Goal: Navigation & Orientation: Find specific page/section

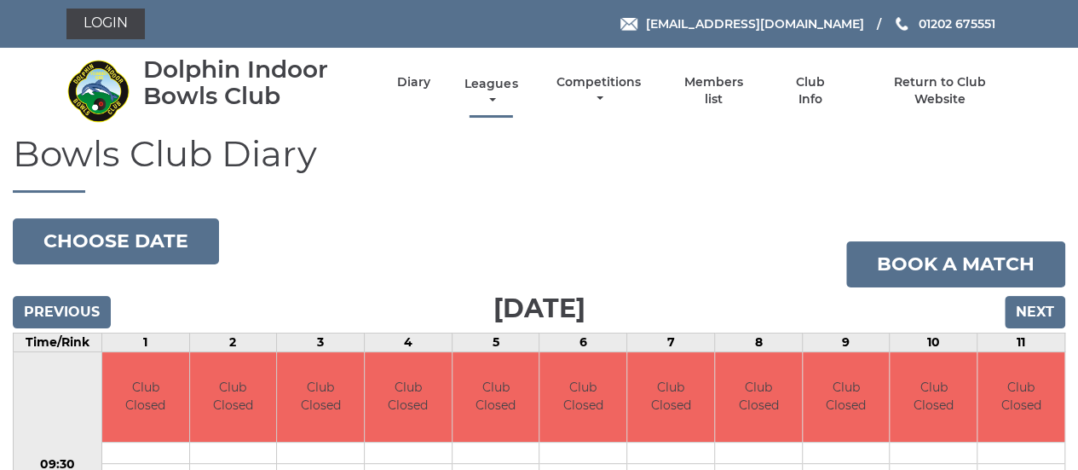
click at [498, 88] on link "Leagues" at bounding box center [490, 92] width 61 height 33
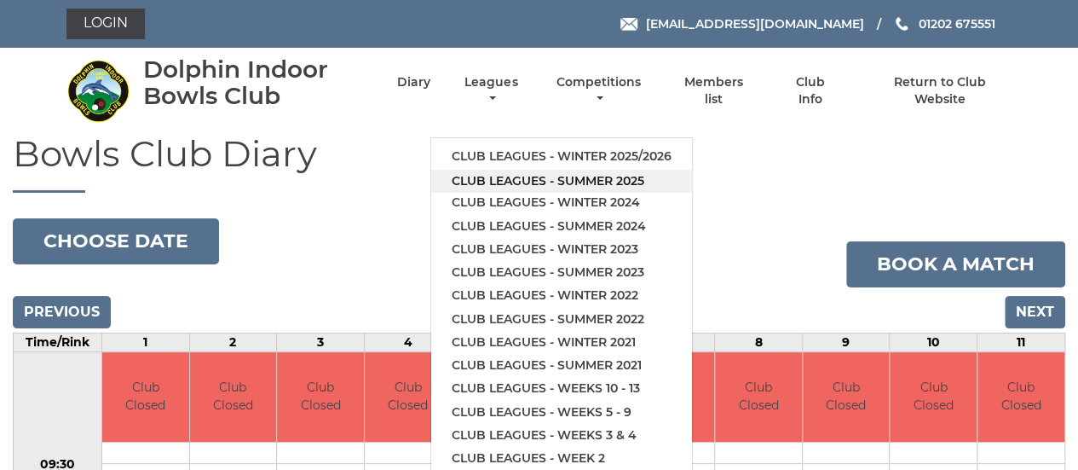
click at [491, 182] on link "Club leagues - Summer 2025" at bounding box center [561, 181] width 261 height 23
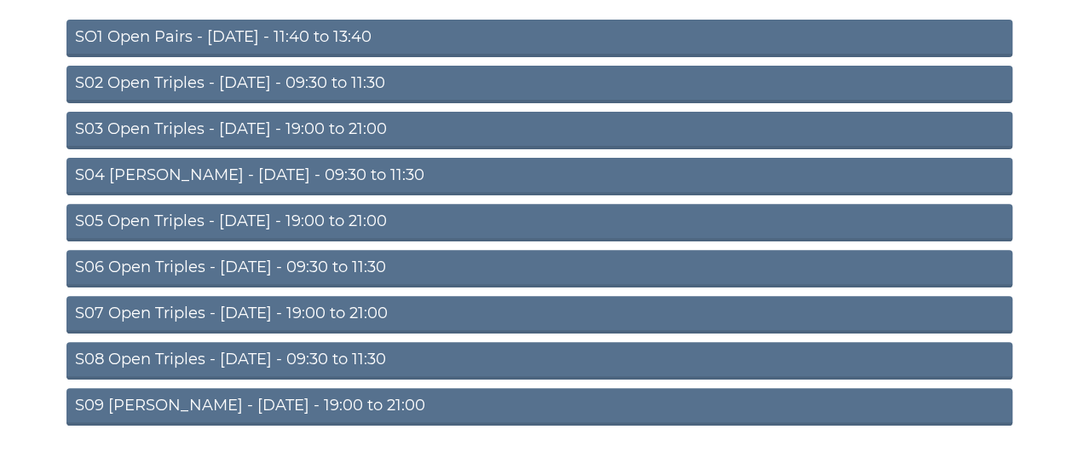
scroll to position [251, 0]
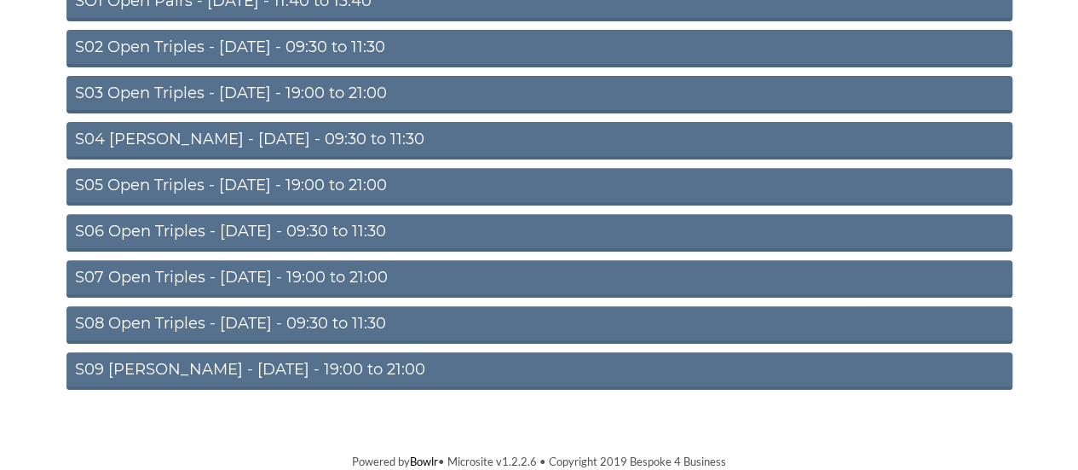
click at [131, 367] on link "S09 Aussie Pairs - Friday - 19:00 to 21:00" at bounding box center [539, 371] width 946 height 38
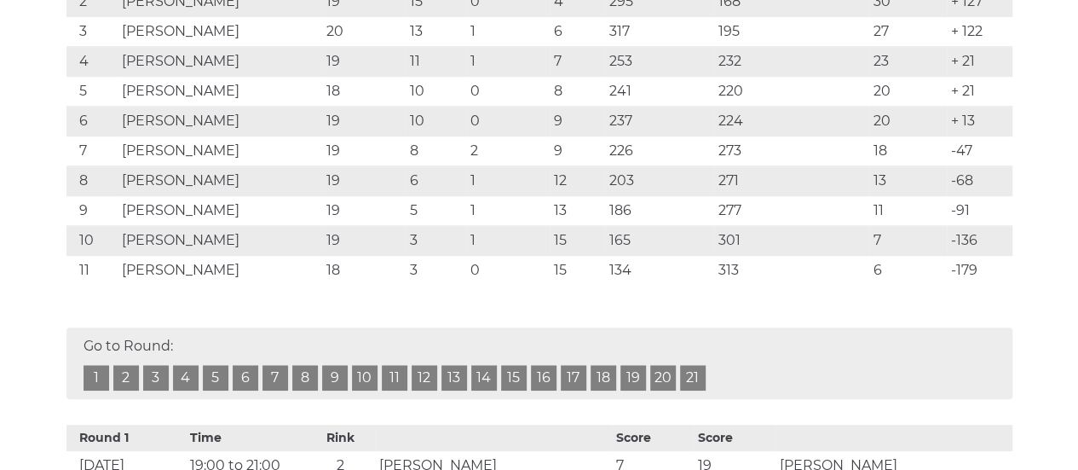
scroll to position [426, 0]
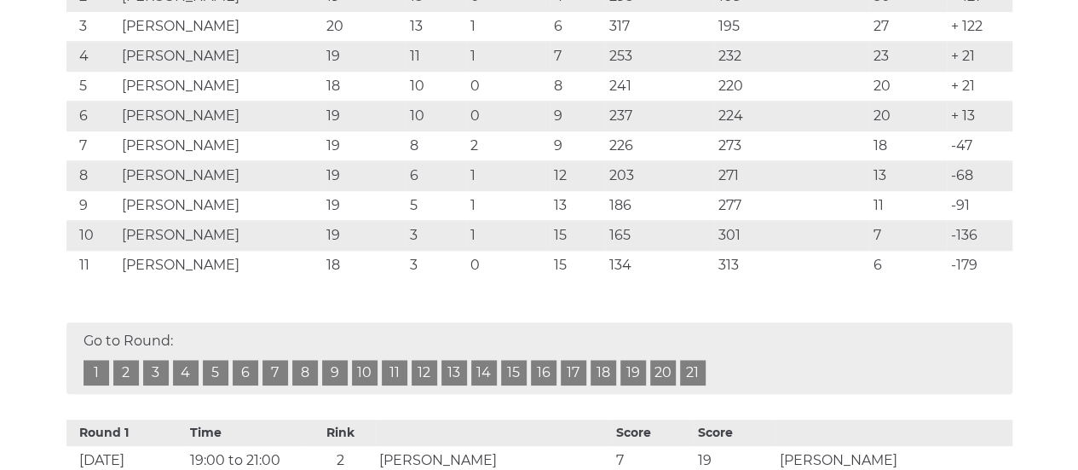
click at [692, 368] on link "21" at bounding box center [693, 373] width 26 height 26
